Goal: Submit feedback/report problem

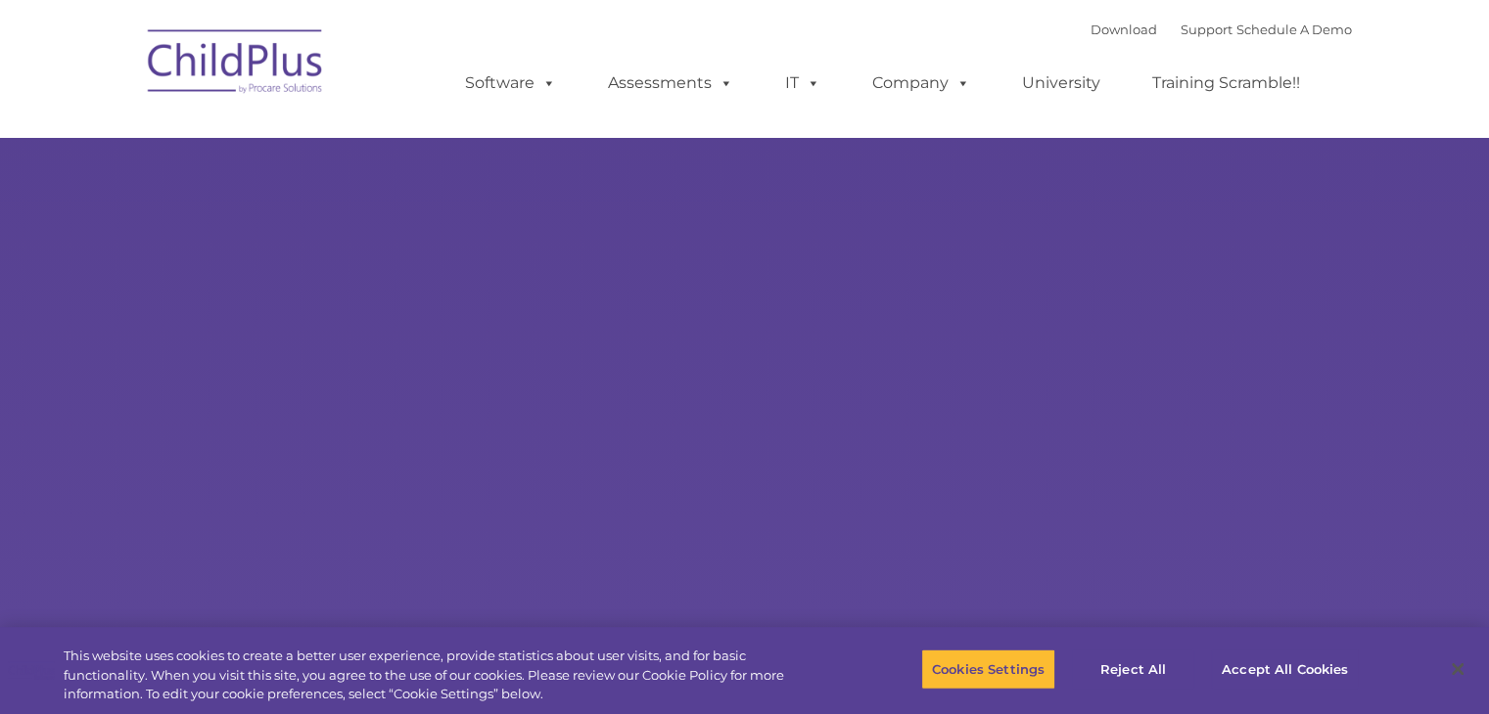
select select "MEDIUM"
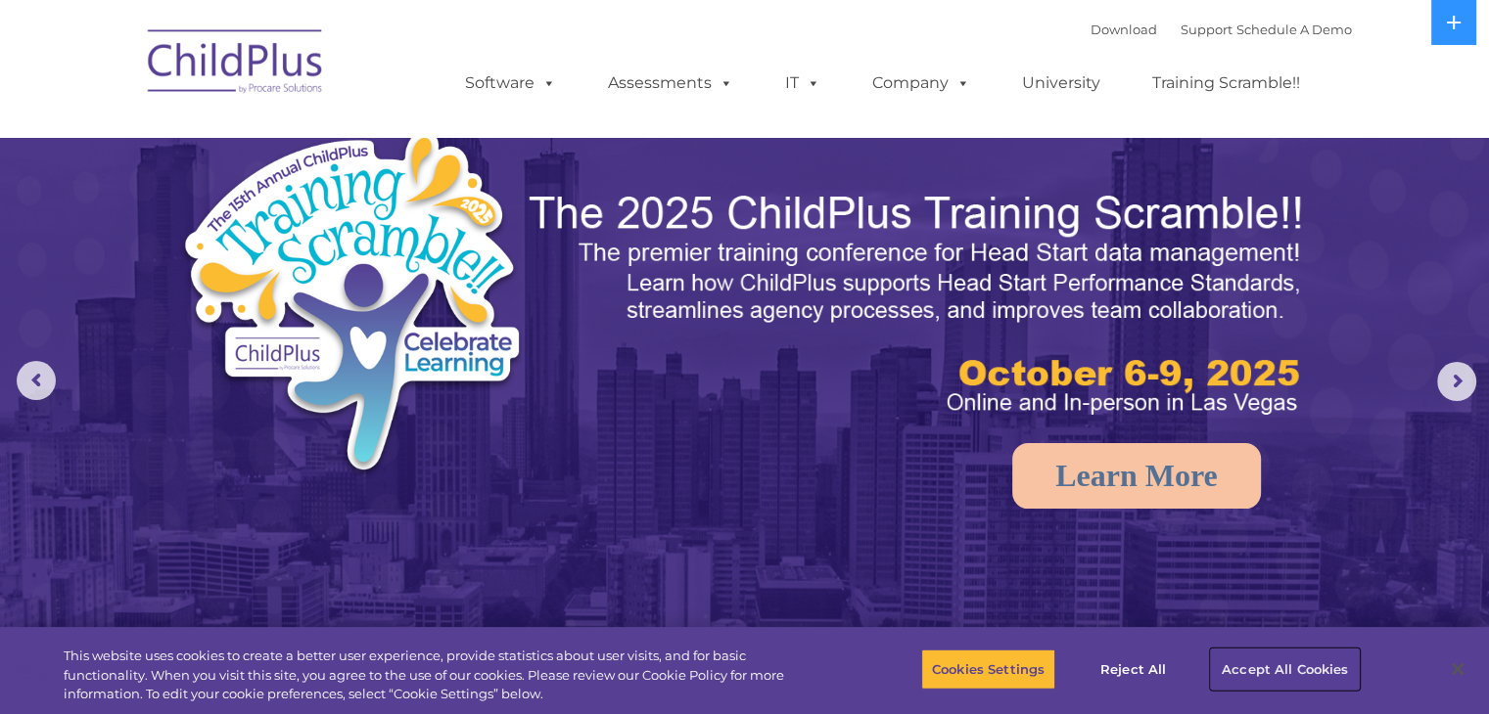
click at [1257, 663] on button "Accept All Cookies" at bounding box center [1285, 669] width 148 height 41
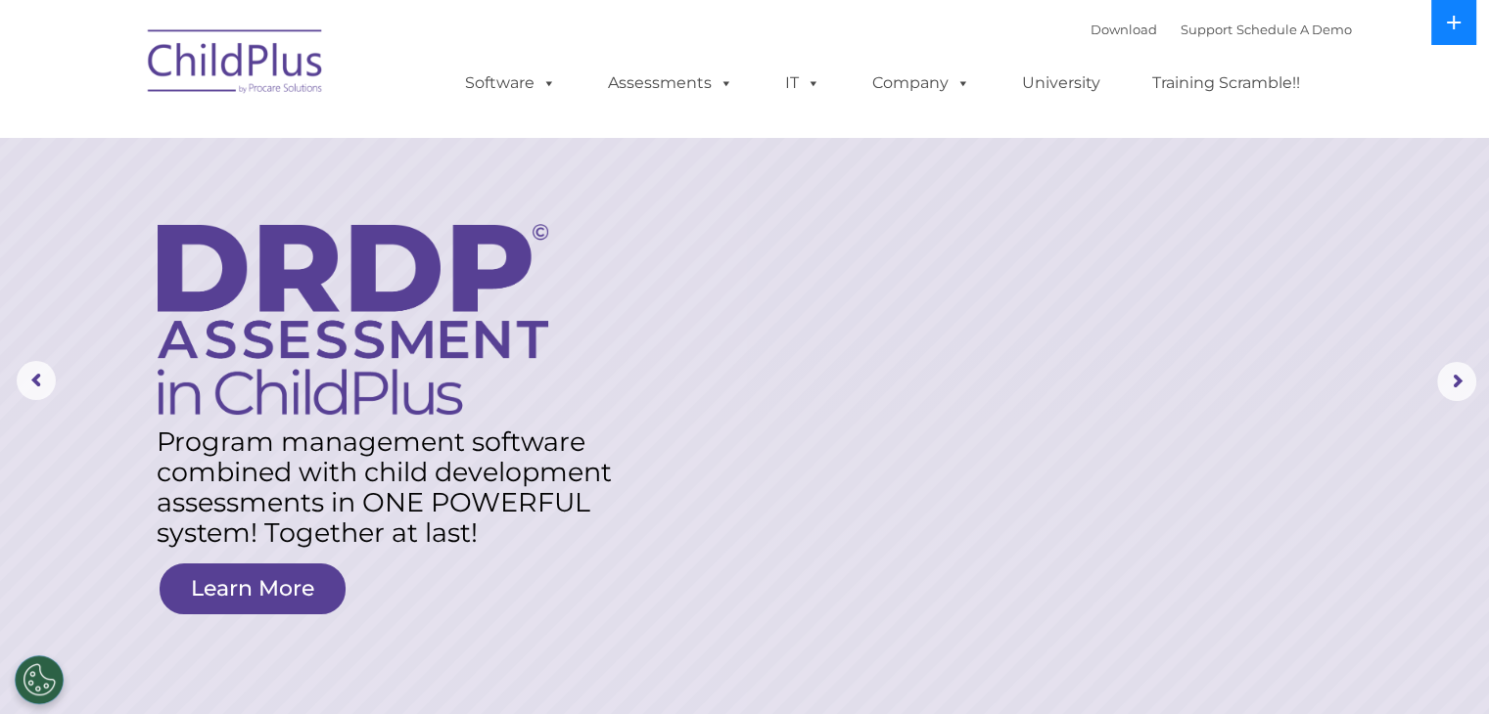
click at [1445, 27] on icon at bounding box center [1453, 23] width 16 height 16
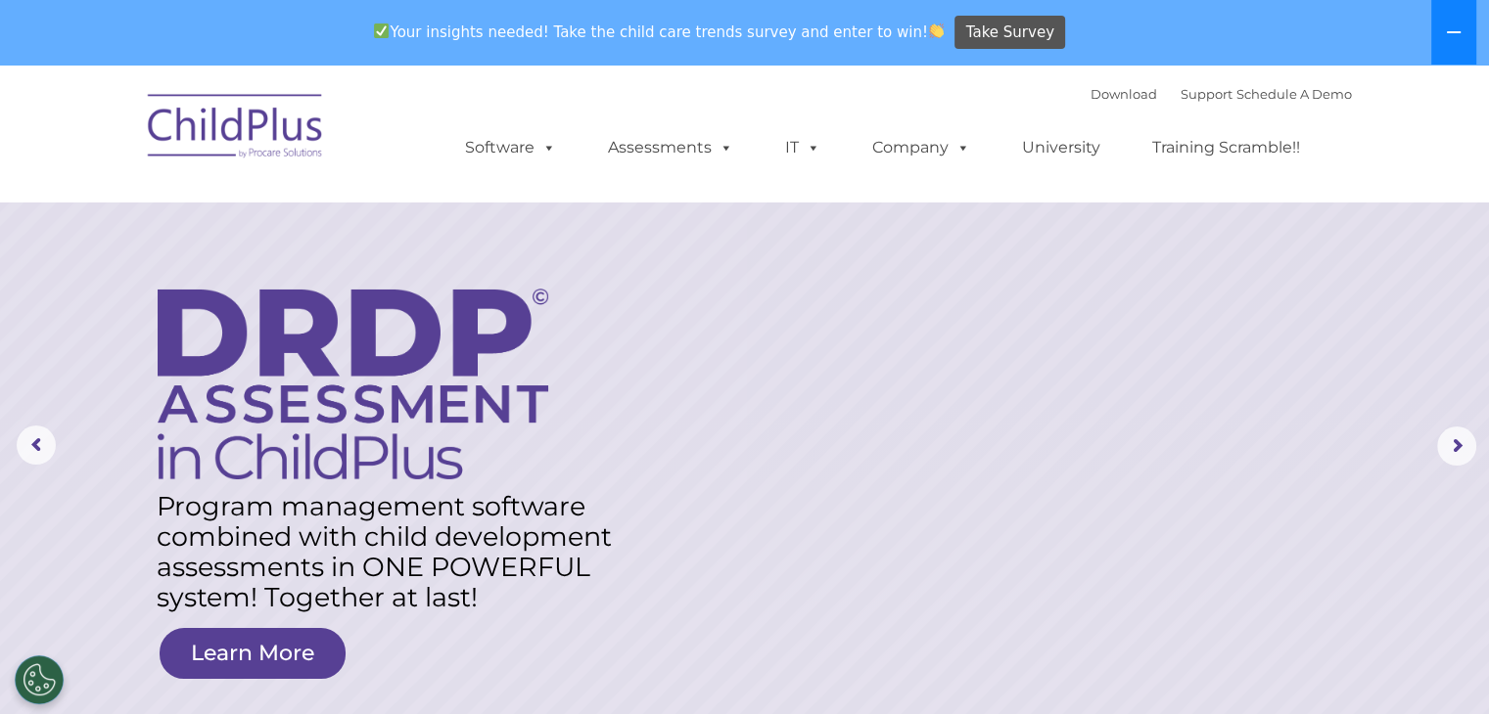
click at [1445, 27] on icon at bounding box center [1453, 32] width 16 height 16
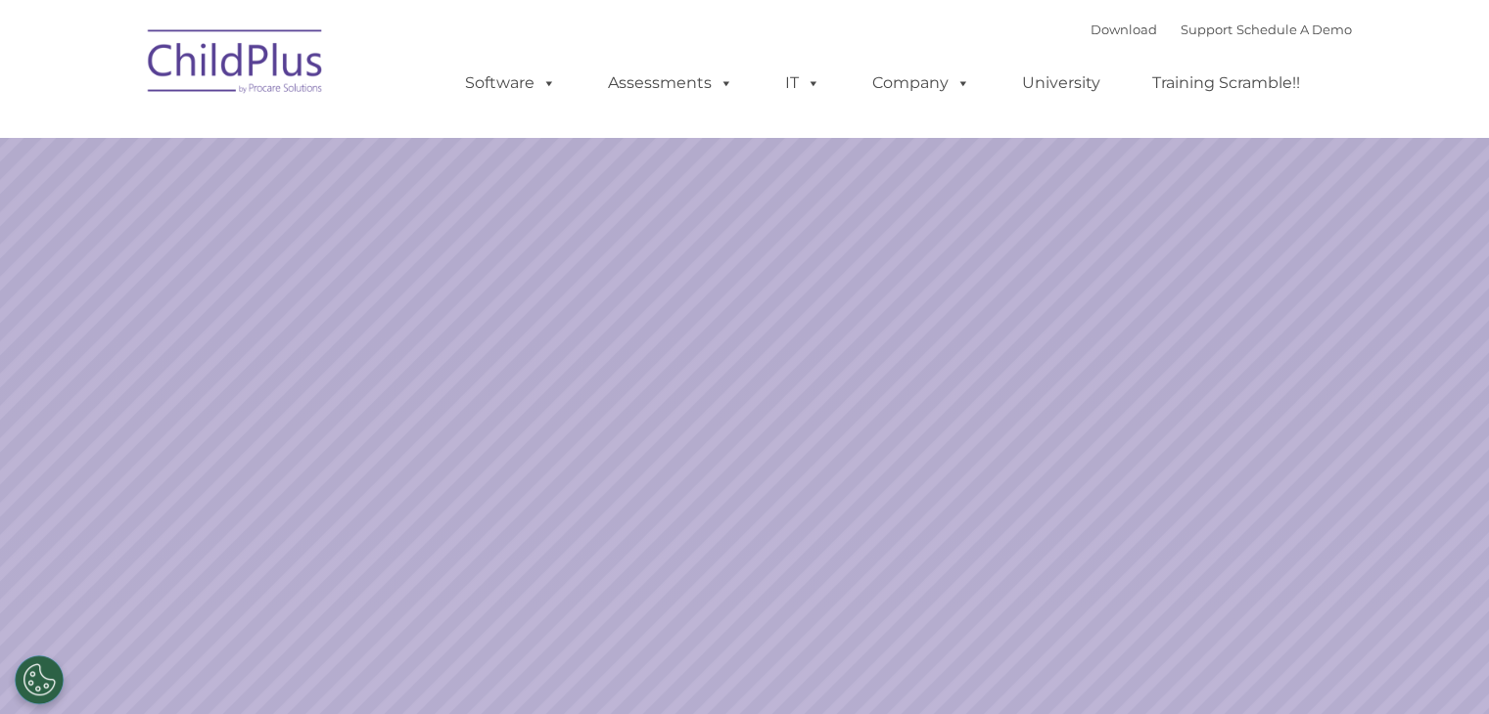
select select "MEDIUM"
